Goal: Information Seeking & Learning: Check status

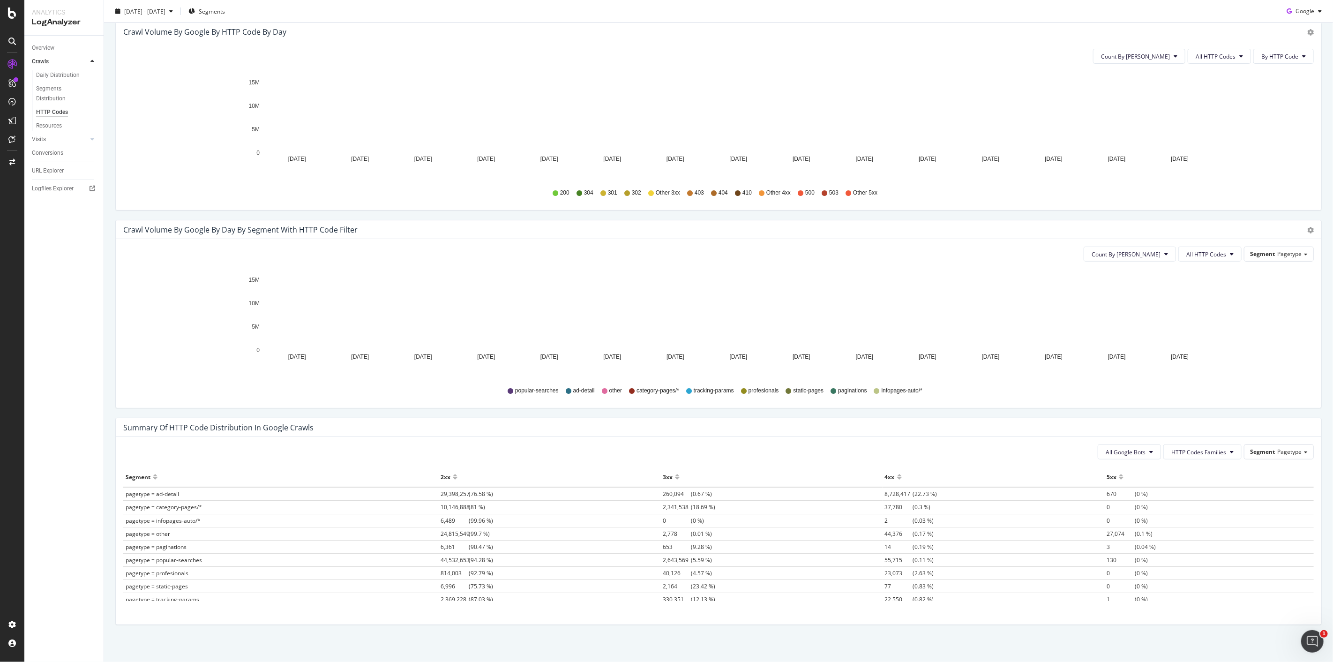
scroll to position [308, 0]
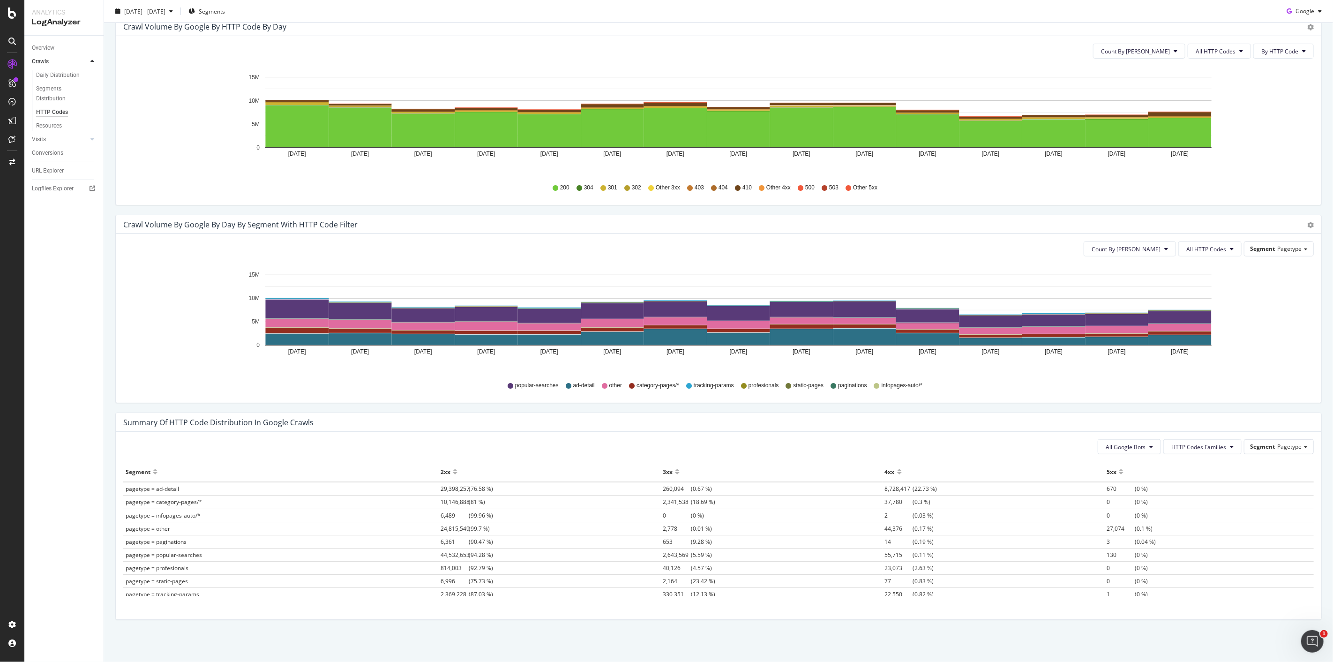
drag, startPoint x: 891, startPoint y: 490, endPoint x: 939, endPoint y: 492, distance: 48.3
click at [939, 492] on td "8,728,417 (22.73 %)" at bounding box center [994, 489] width 222 height 14
drag, startPoint x: 1089, startPoint y: 484, endPoint x: 1119, endPoint y: 490, distance: 30.3
click at [1119, 490] on tr "pagetype = ad-detail 29,398,257 (76.58 %) 260,094 (0.67 %) 8,728,417 (22.73 %) …" at bounding box center [718, 489] width 1191 height 14
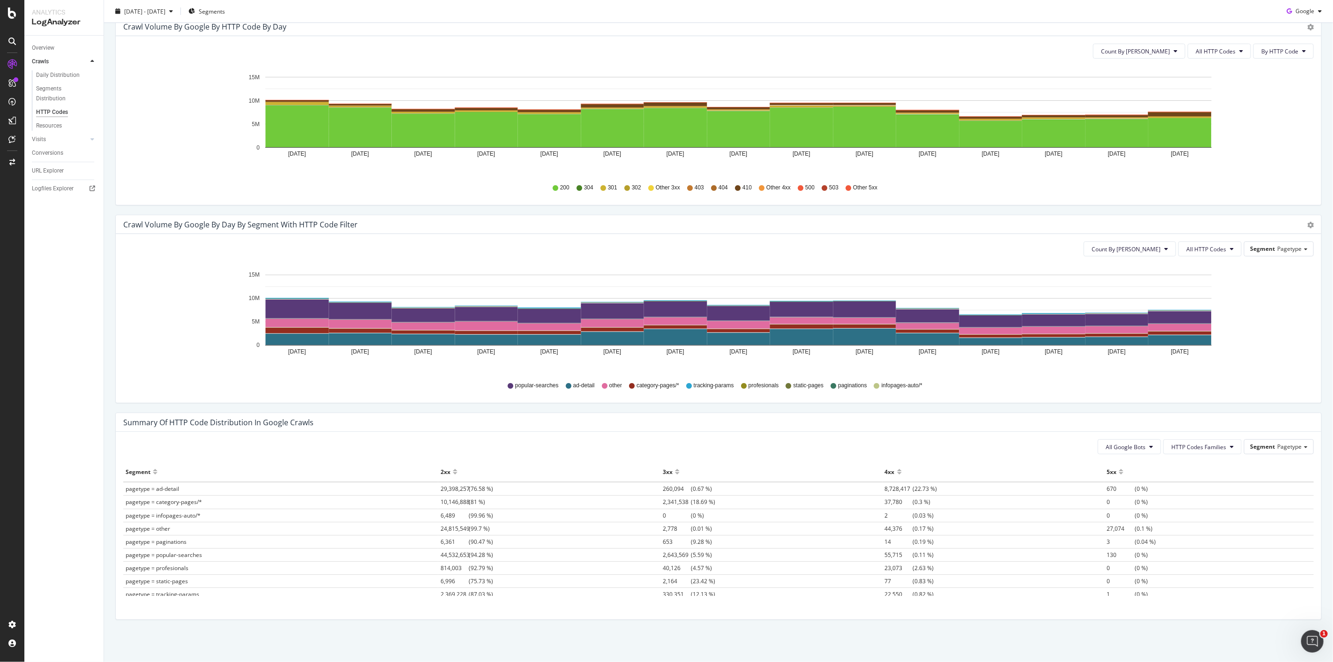
click at [1119, 490] on span "670" at bounding box center [1121, 489] width 28 height 8
drag, startPoint x: 870, startPoint y: 488, endPoint x: 945, endPoint y: 492, distance: 74.7
click at [945, 492] on td "8,728,417 (22.73 %)" at bounding box center [994, 489] width 222 height 14
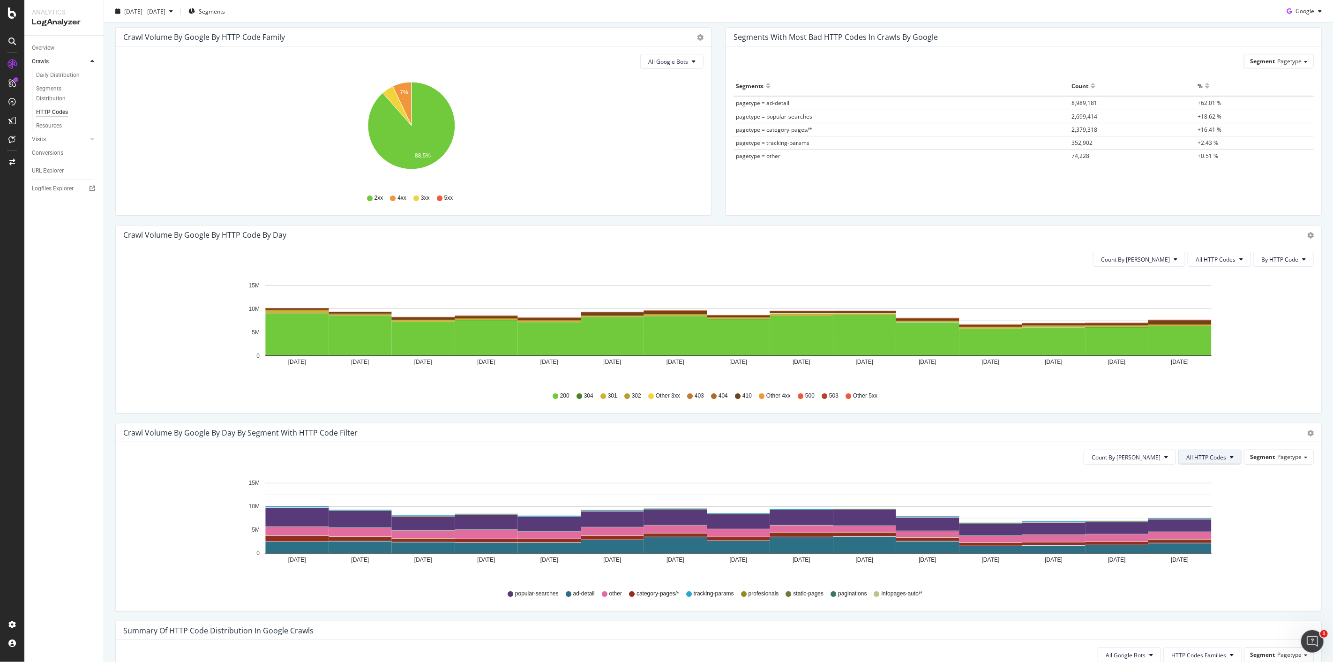
click at [1216, 458] on span "All HTTP Codes" at bounding box center [1206, 457] width 40 height 8
click at [1220, 513] on span "4xx family" at bounding box center [1203, 510] width 47 height 8
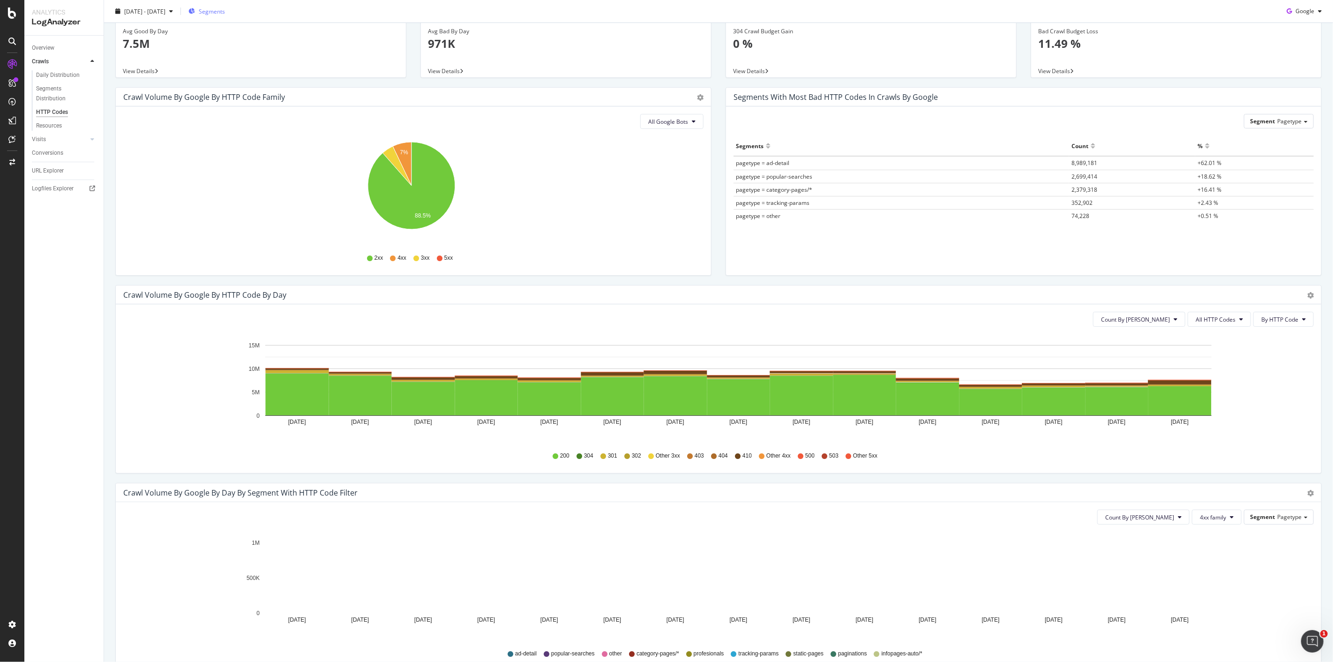
scroll to position [0, 0]
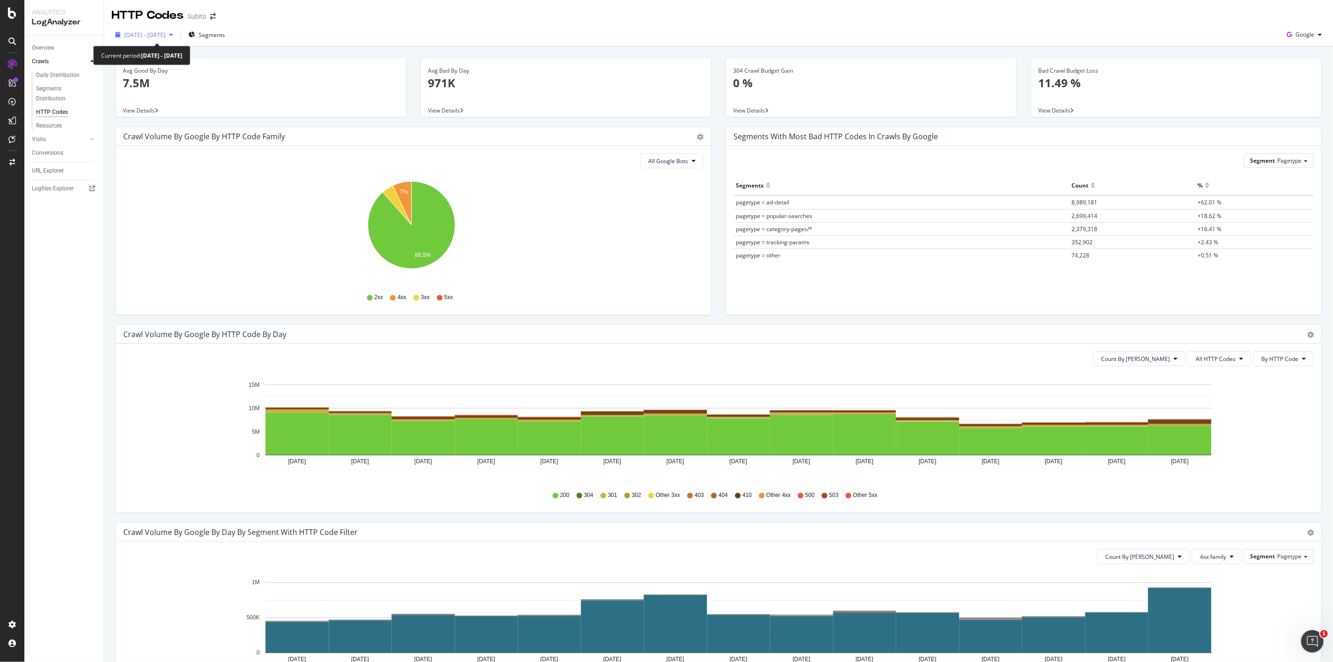
click at [177, 35] on div "button" at bounding box center [170, 35] width 11 height 6
click at [146, 110] on div "Last Year" at bounding box center [148, 113] width 24 height 8
type input "[DATE]"
click at [224, 199] on div "Apply" at bounding box center [217, 198] width 15 height 8
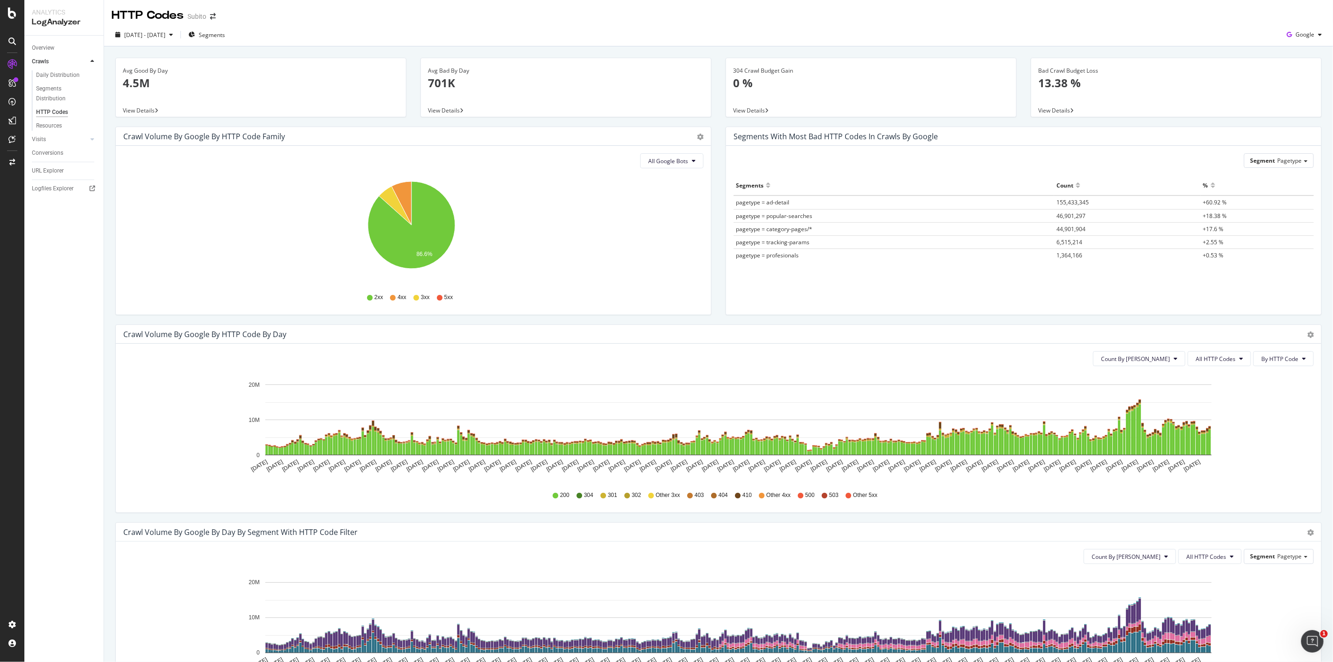
scroll to position [260, 0]
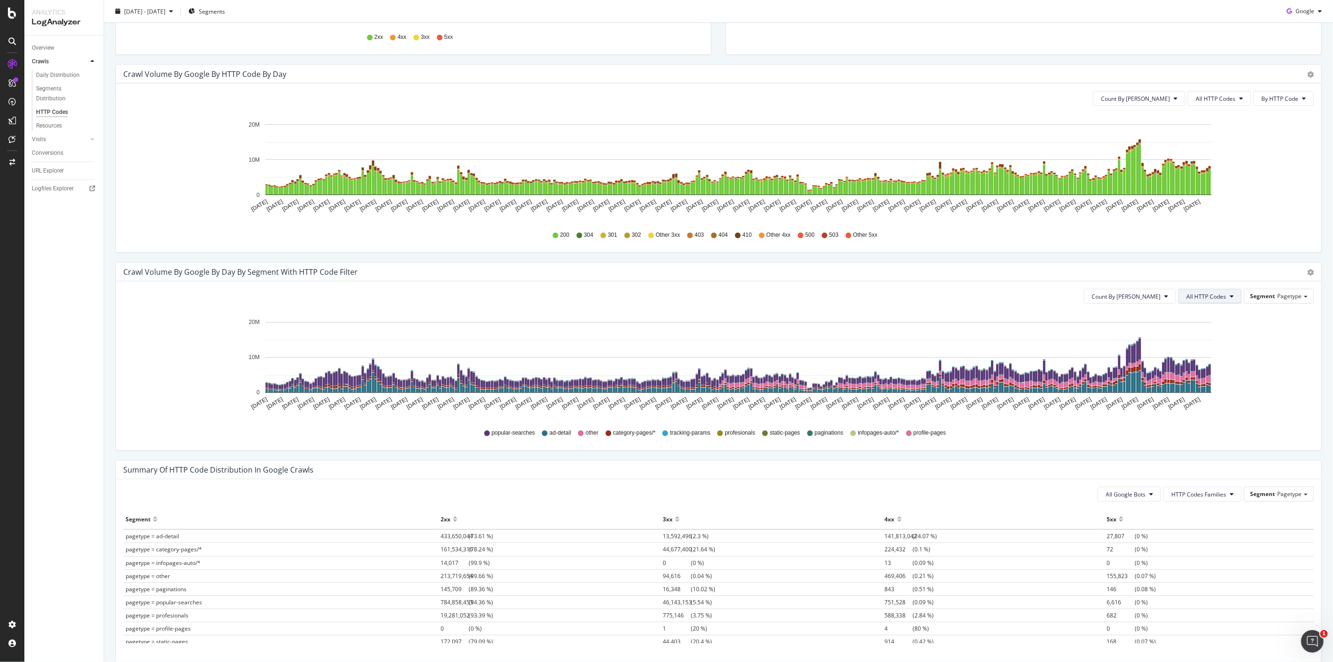
click at [1202, 296] on span "All HTTP Codes" at bounding box center [1206, 297] width 40 height 8
click at [1212, 352] on span "4xx family" at bounding box center [1203, 349] width 47 height 8
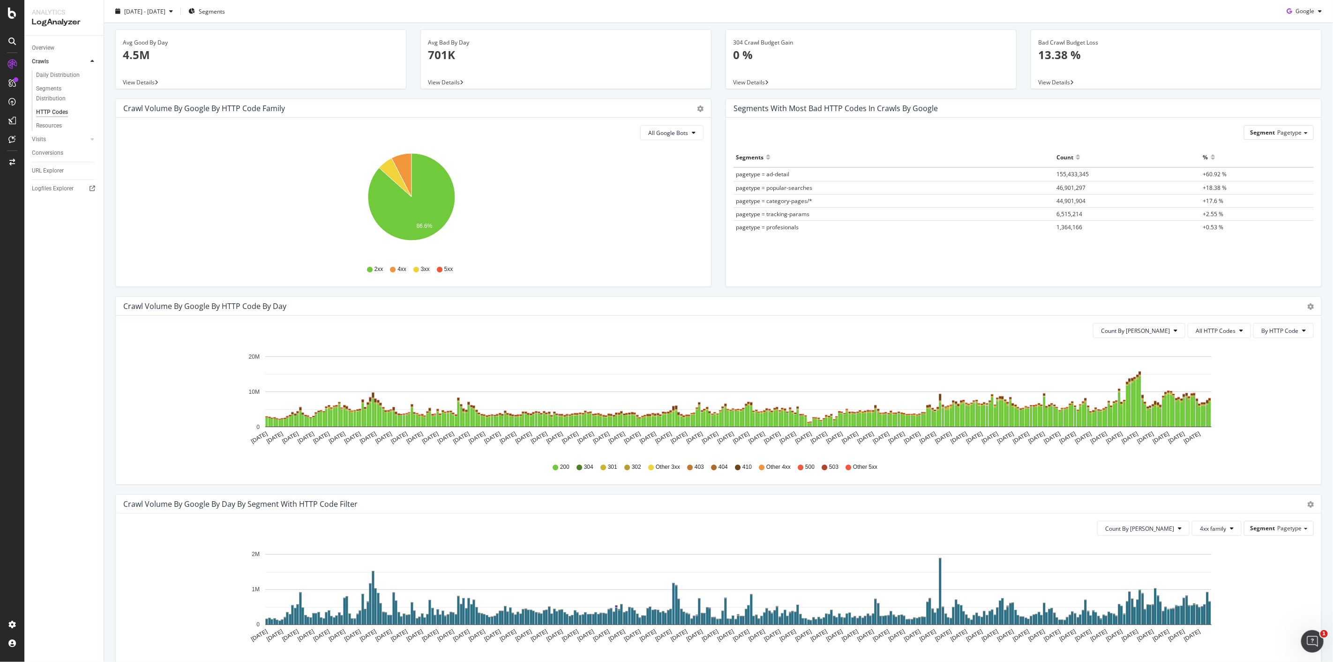
scroll to position [0, 0]
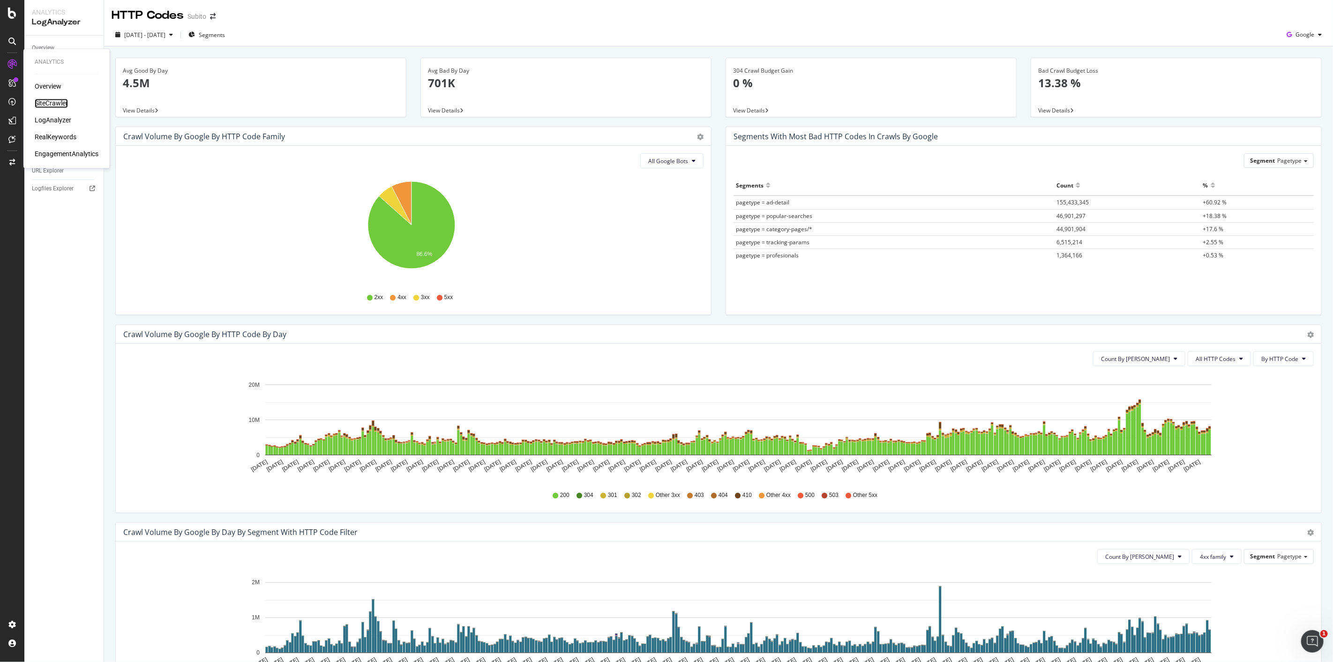
click at [55, 104] on div "SiteCrawler" at bounding box center [51, 103] width 33 height 9
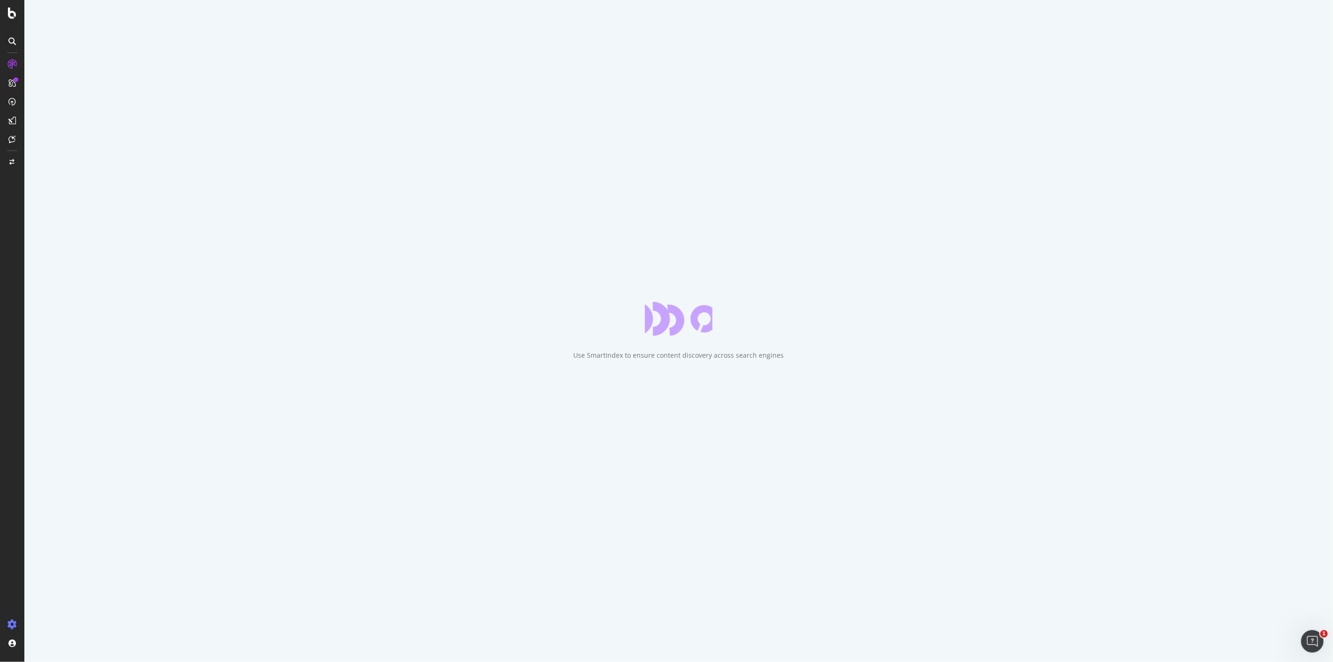
click at [9, 622] on icon at bounding box center [12, 624] width 9 height 9
click at [12, 621] on icon at bounding box center [12, 624] width 9 height 9
click at [68, 603] on div "Configure and access your website analyses" at bounding box center [85, 605] width 112 height 8
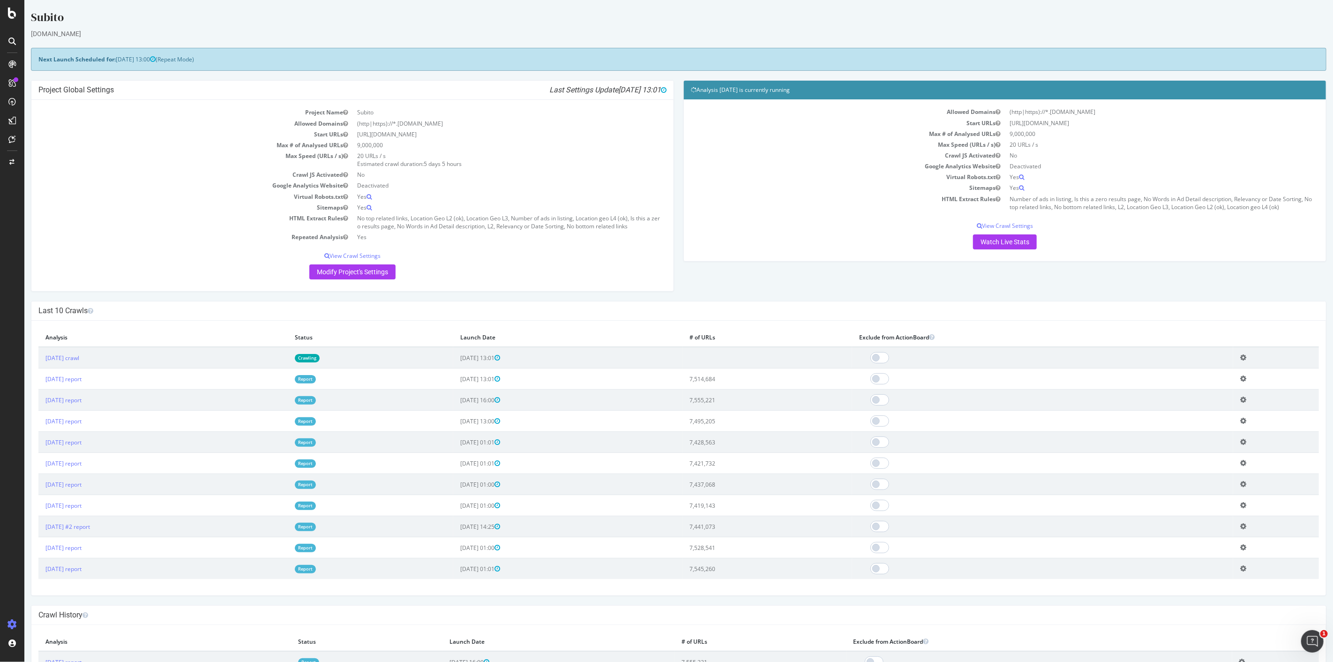
drag, startPoint x: 648, startPoint y: 90, endPoint x: 654, endPoint y: 90, distance: 6.1
click at [654, 90] on span "2025-10-03 13:01" at bounding box center [642, 89] width 48 height 9
drag, startPoint x: 638, startPoint y: 91, endPoint x: 653, endPoint y: 91, distance: 15.5
click at [653, 91] on span "2025-10-03 13:01" at bounding box center [642, 89] width 48 height 9
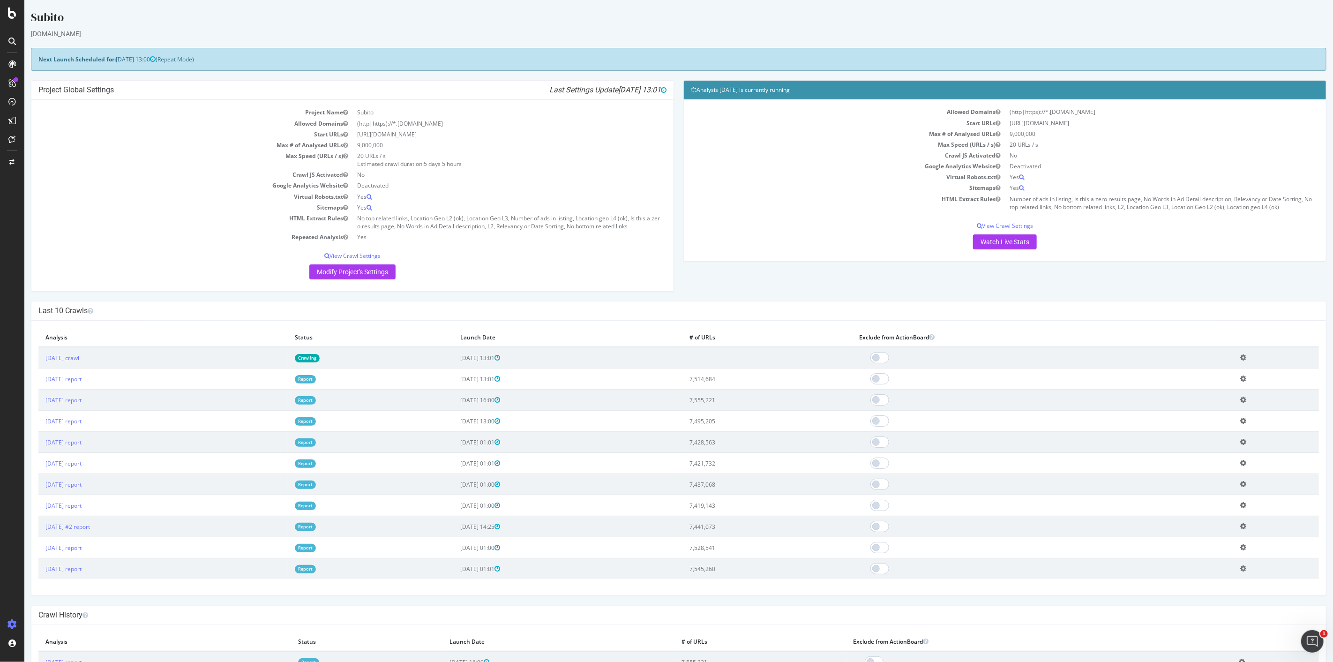
copy span "13:01"
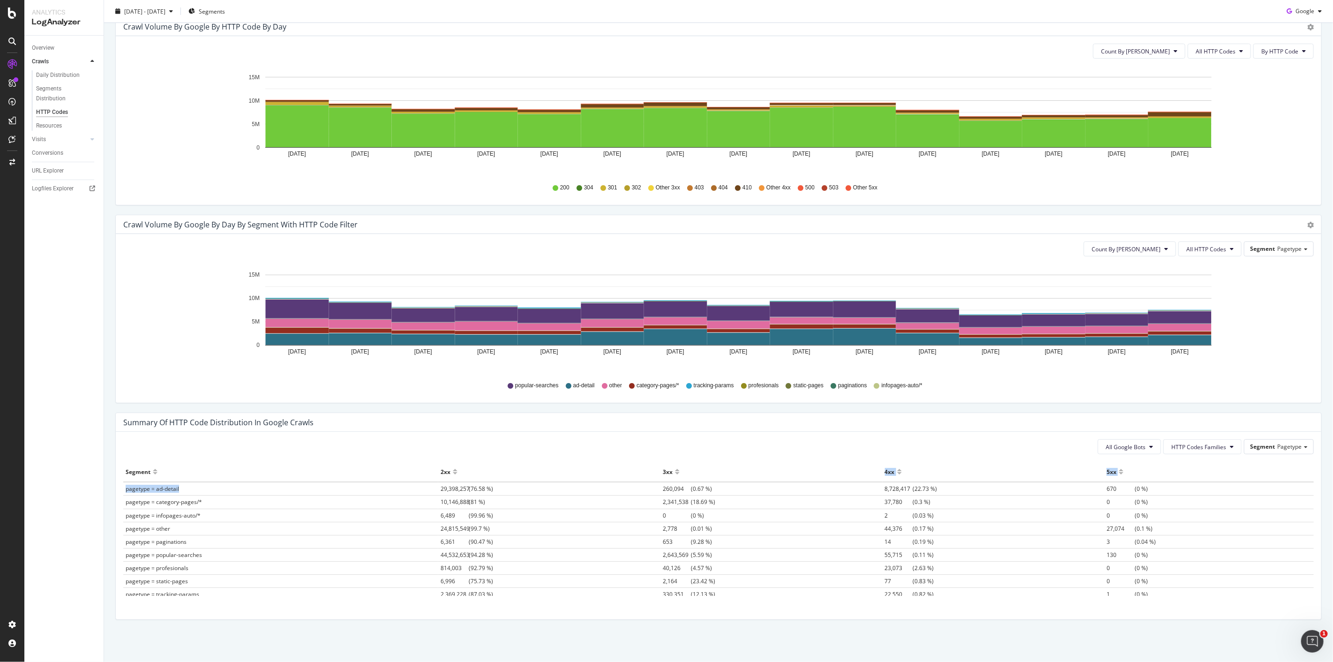
drag, startPoint x: 409, startPoint y: 483, endPoint x: 766, endPoint y: 490, distance: 356.8
click at [766, 490] on tr "pagetype = ad-detail 29,398,257 (76.58 %) 260,094 (0.67 %) 8,728,417 (22.73 %) …" at bounding box center [718, 489] width 1191 height 14
click at [766, 490] on td "260,094 (0.67 %)" at bounding box center [771, 489] width 222 height 14
drag, startPoint x: 766, startPoint y: 490, endPoint x: 457, endPoint y: 487, distance: 309.4
click at [457, 487] on tr "pagetype = ad-detail 29,398,257 (76.58 %) 260,094 (0.67 %) 8,728,417 (22.73 %) …" at bounding box center [718, 489] width 1191 height 14
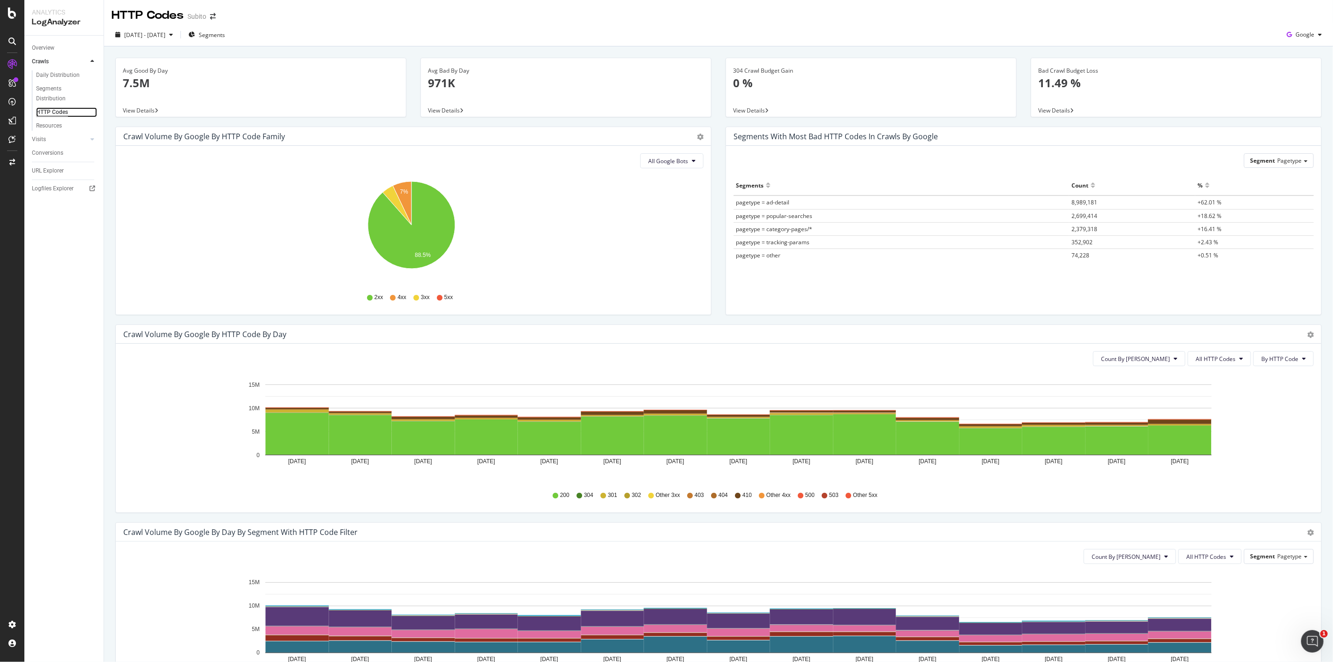
click at [52, 116] on div "HTTP Codes" at bounding box center [52, 112] width 32 height 10
click at [1196, 360] on span "All HTTP Codes" at bounding box center [1216, 359] width 40 height 8
click at [1210, 409] on span "Bad HTTP Codes" at bounding box center [1213, 412] width 47 height 8
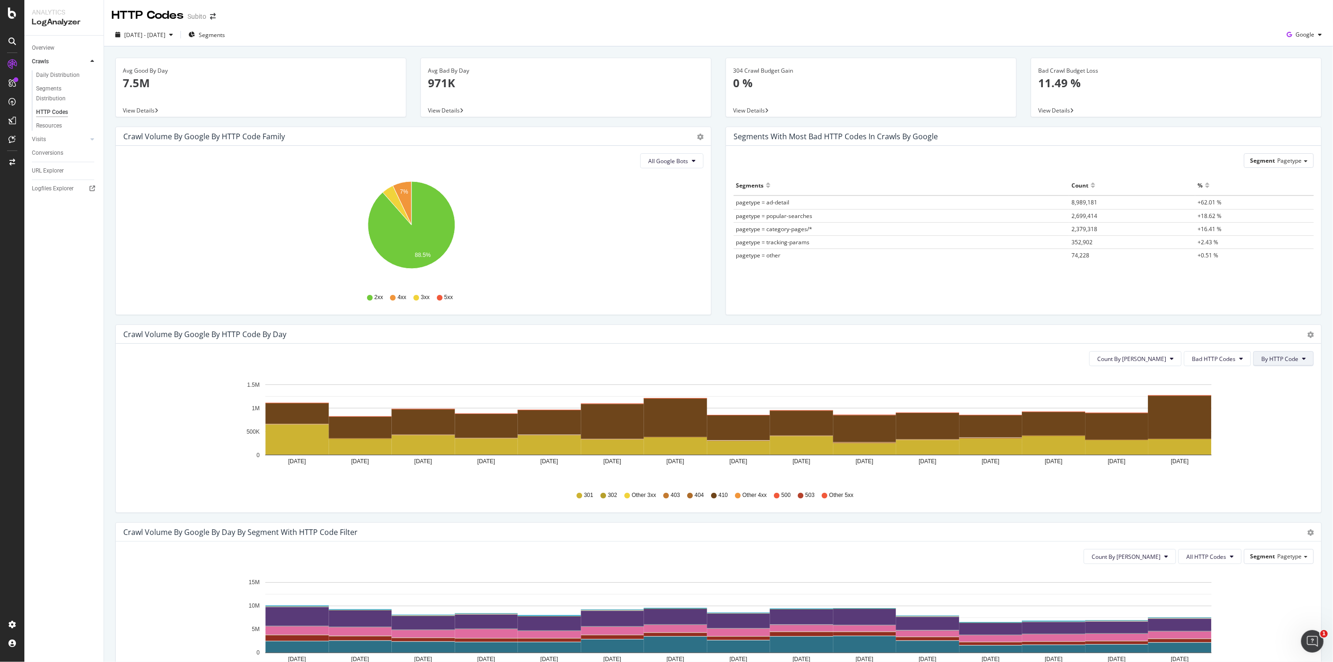
click at [1287, 358] on span "By HTTP Code" at bounding box center [1279, 359] width 37 height 8
click at [1274, 393] on span "By HTTP Code" at bounding box center [1272, 394] width 37 height 8
click at [1272, 360] on span "By HTTP Code" at bounding box center [1279, 359] width 37 height 8
click at [1279, 383] on div "By Family" at bounding box center [1273, 377] width 52 height 14
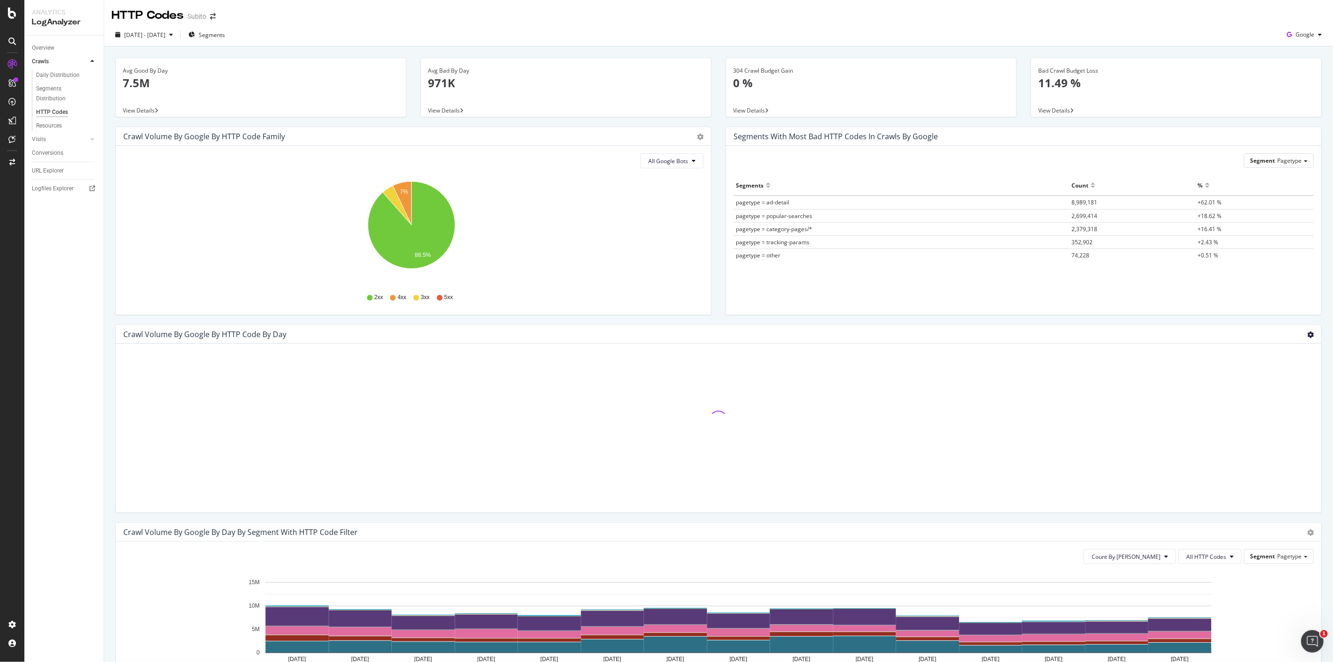
click at [1307, 334] on icon "gear" at bounding box center [1310, 334] width 7 height 7
click at [1194, 331] on div "Crawl Volume by google by HTTP Code by Day" at bounding box center [708, 334] width 1170 height 9
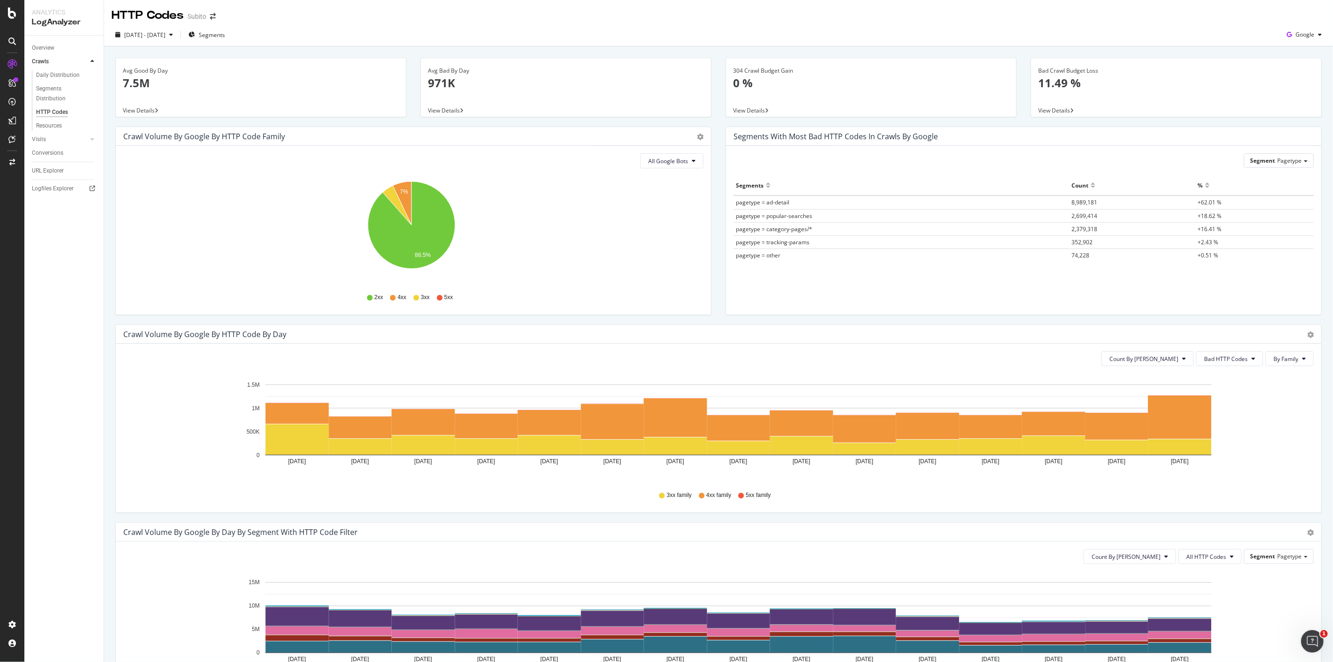
click at [1299, 336] on div "Timeline (by Value) Timeline (by Percentage) Table" at bounding box center [1306, 334] width 16 height 9
click at [1215, 359] on span "Bad HTTP Codes" at bounding box center [1226, 359] width 44 height 8
click at [1157, 361] on span "Count By [PERSON_NAME]" at bounding box center [1144, 359] width 69 height 8
click at [1154, 333] on div "Crawl Volume by google by HTTP Code by Day" at bounding box center [708, 334] width 1170 height 9
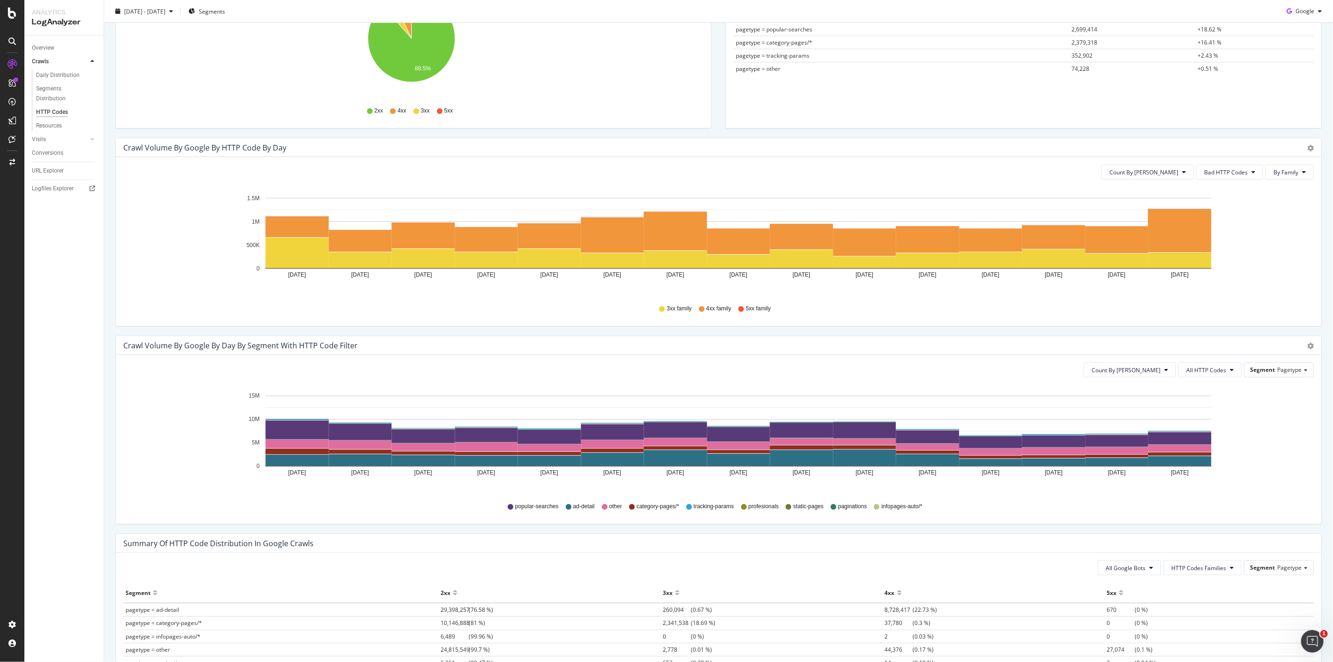
scroll to position [260, 0]
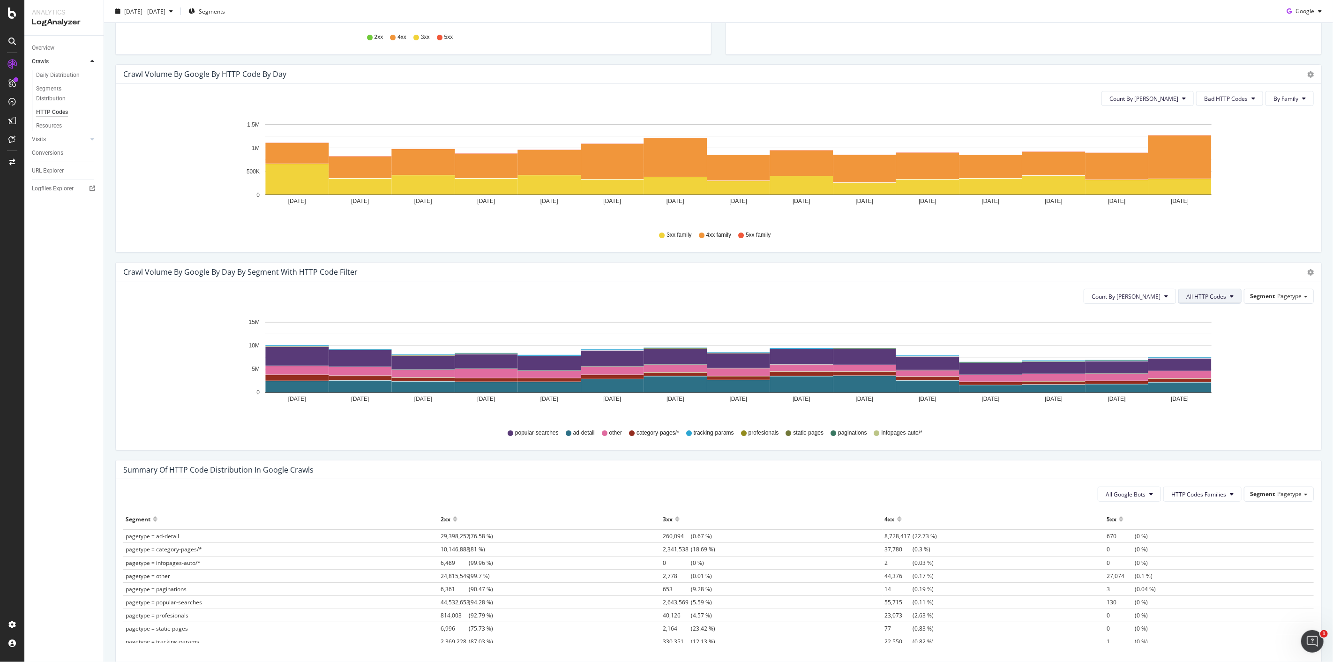
click at [1211, 296] on span "All HTTP Codes" at bounding box center [1206, 297] width 40 height 8
click at [1204, 350] on span "4xx family" at bounding box center [1203, 349] width 47 height 8
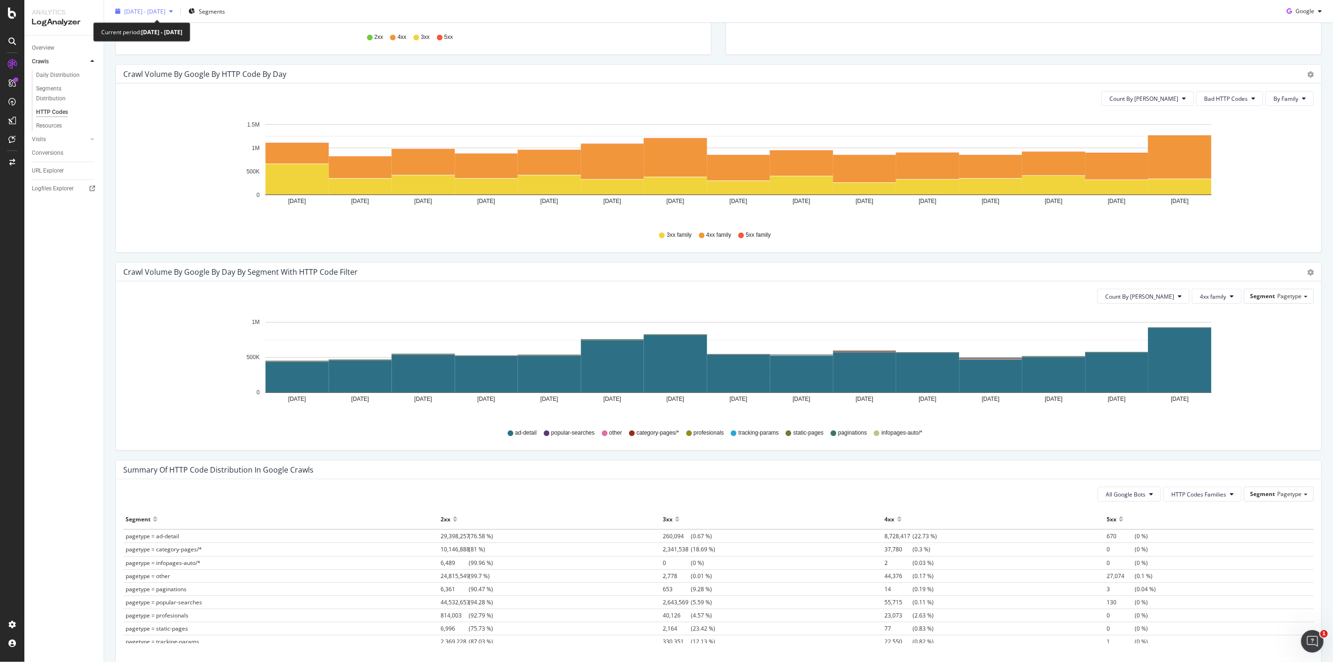
click at [165, 11] on span "[DATE] - [DATE]" at bounding box center [144, 11] width 41 height 8
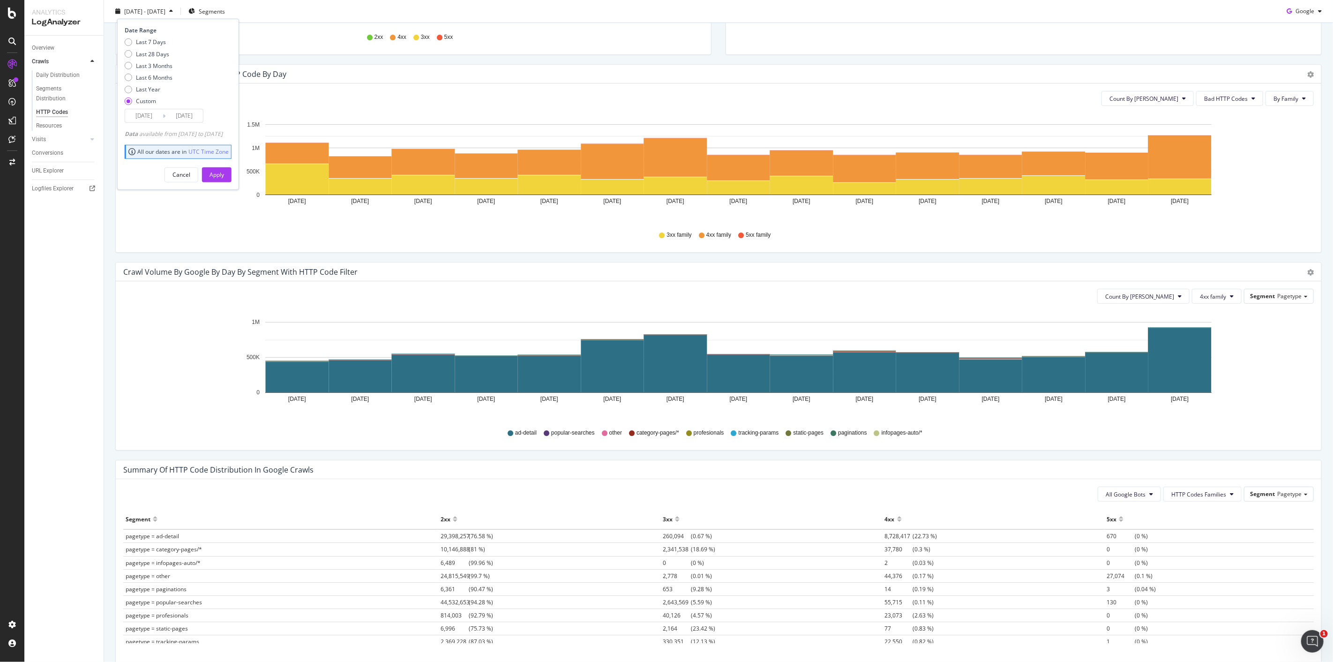
click at [147, 119] on input "[DATE]" at bounding box center [144, 115] width 38 height 13
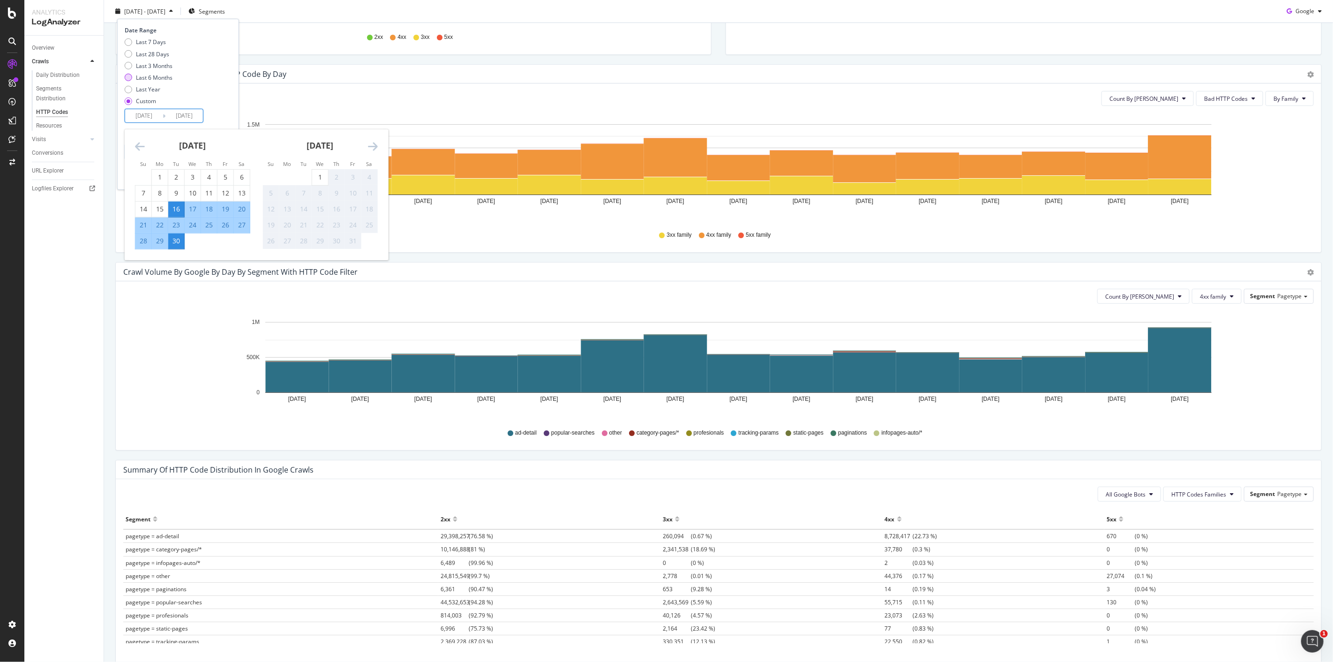
click at [159, 81] on div "Last 6 Months" at bounding box center [154, 78] width 37 height 8
type input "[DATE]"
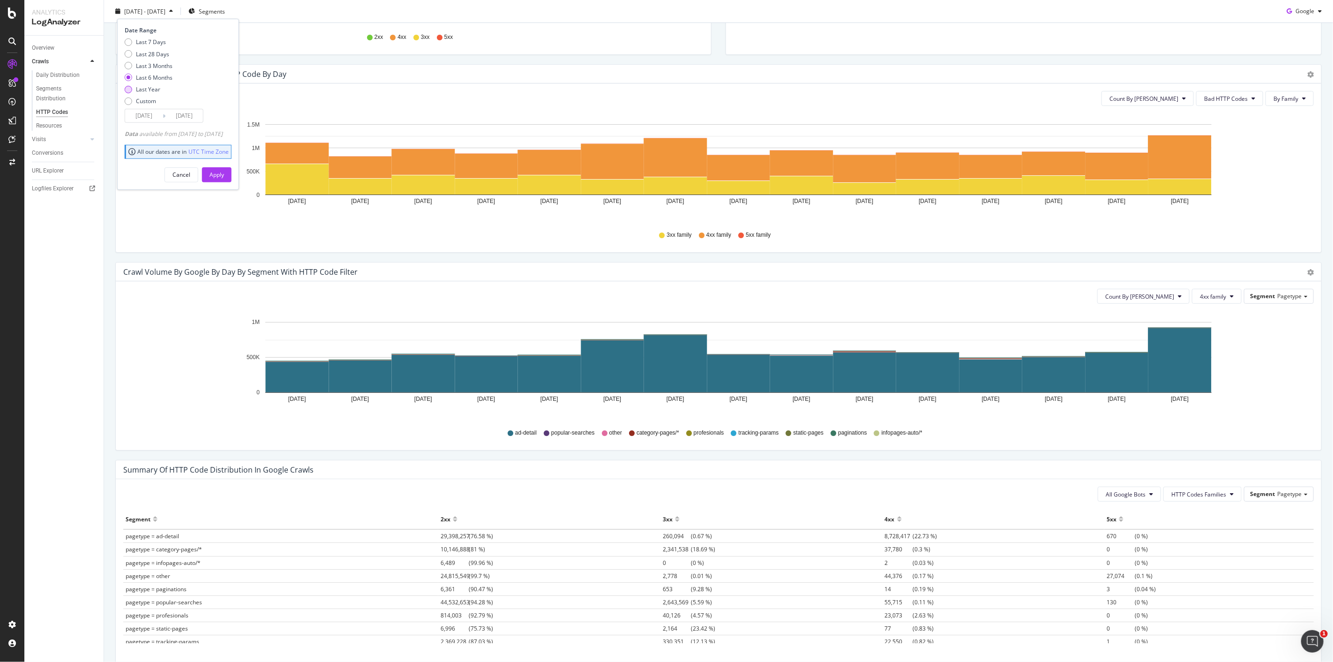
click at [148, 88] on div "Last Year" at bounding box center [148, 89] width 24 height 8
type input "[DATE]"
click at [232, 174] on button "Apply" at bounding box center [217, 174] width 30 height 15
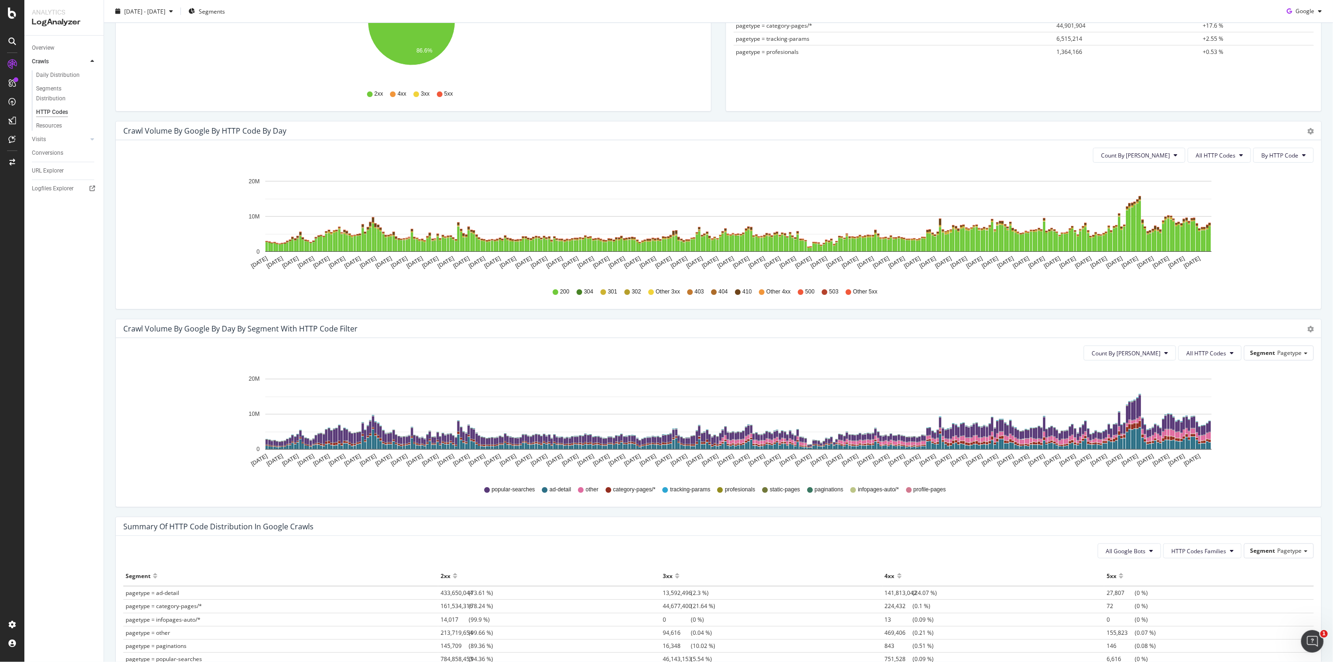
scroll to position [308, 0]
